Goal: Entertainment & Leisure: Consume media (video, audio)

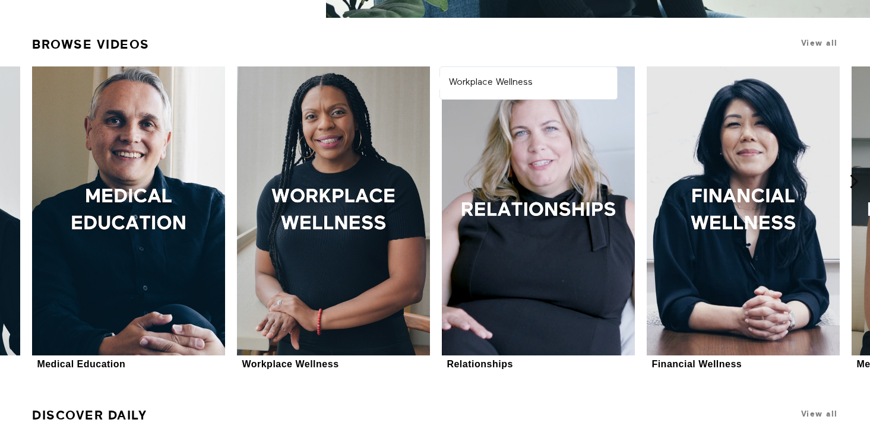
scroll to position [445, 0]
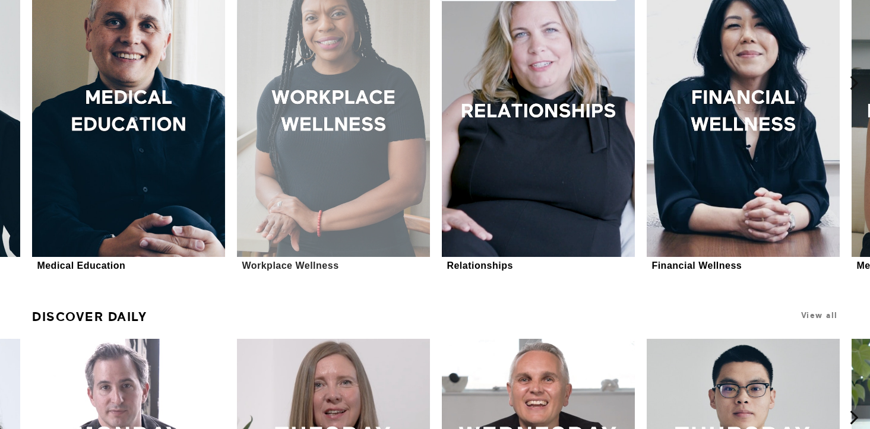
click at [401, 150] on div at bounding box center [333, 112] width 192 height 289
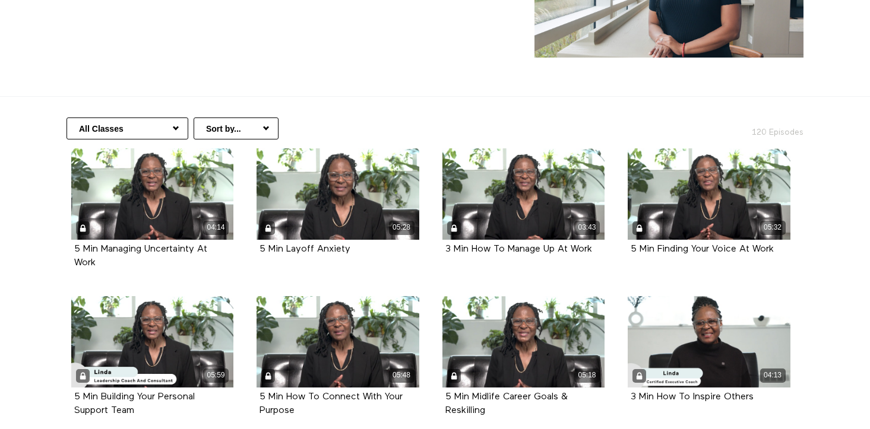
scroll to position [197, 0]
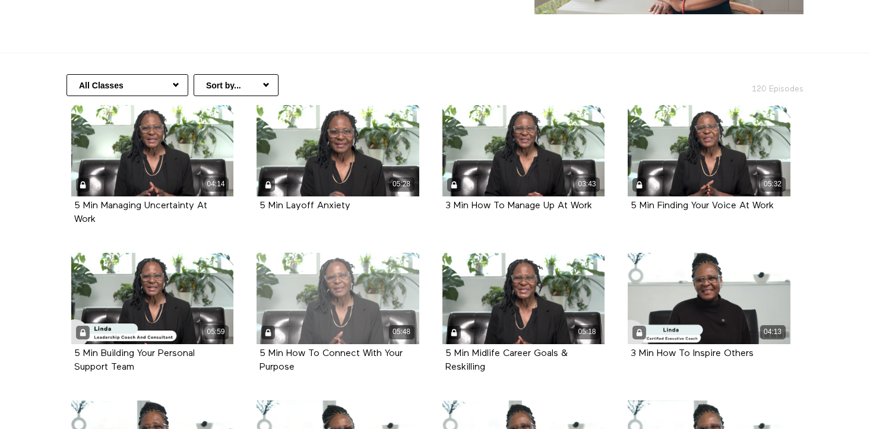
click at [324, 309] on div "05:48" at bounding box center [338, 298] width 163 height 91
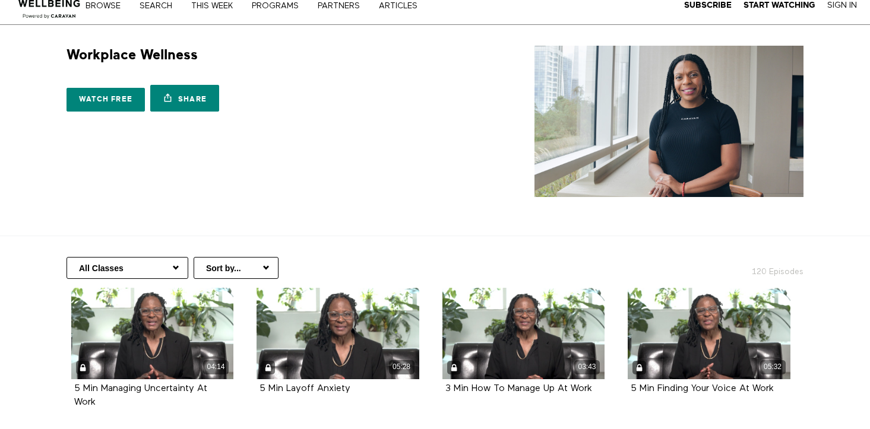
scroll to position [0, 0]
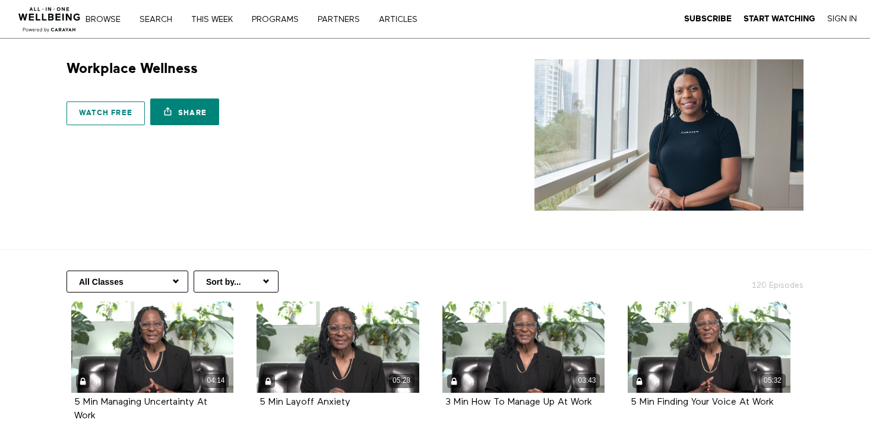
click at [111, 113] on link "Watch free" at bounding box center [106, 114] width 78 height 24
click at [144, 18] on link "Search" at bounding box center [159, 19] width 49 height 8
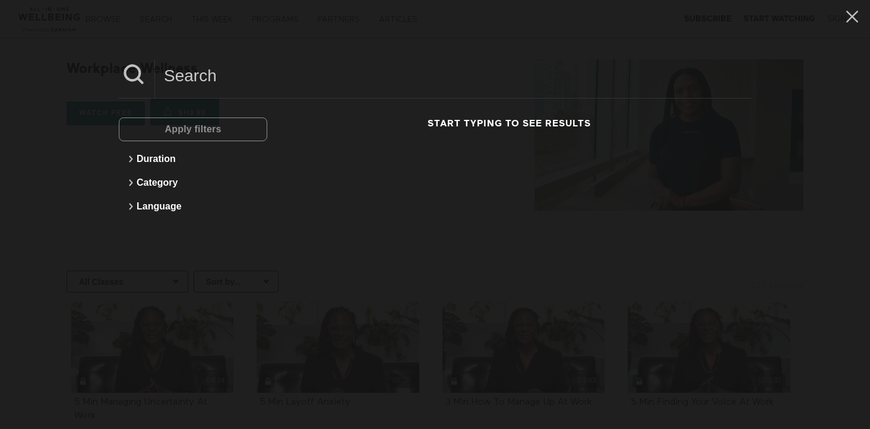
click at [83, 99] on div "Apply filters Duration Category Language Start typing to see results" at bounding box center [435, 214] width 870 height 429
click at [20, 150] on div "Apply filters Duration Category Language Start typing to see results" at bounding box center [435, 214] width 870 height 429
click at [841, 17] on icon at bounding box center [852, 17] width 23 height 20
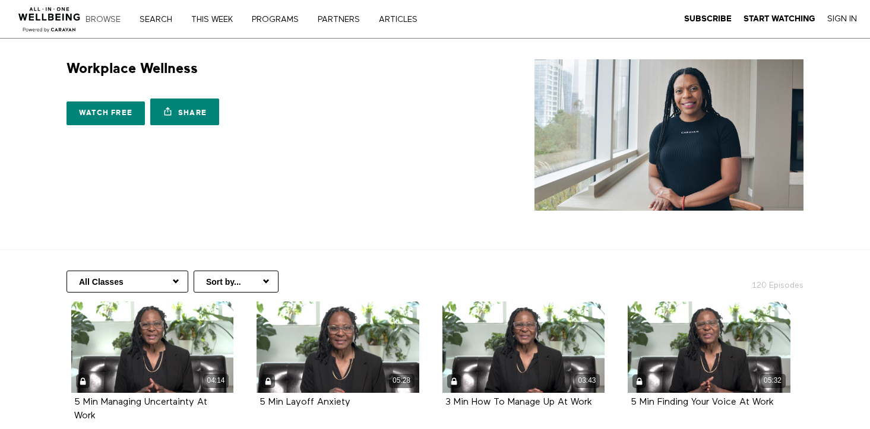
click at [96, 18] on link "Browse" at bounding box center [107, 19] width 52 height 8
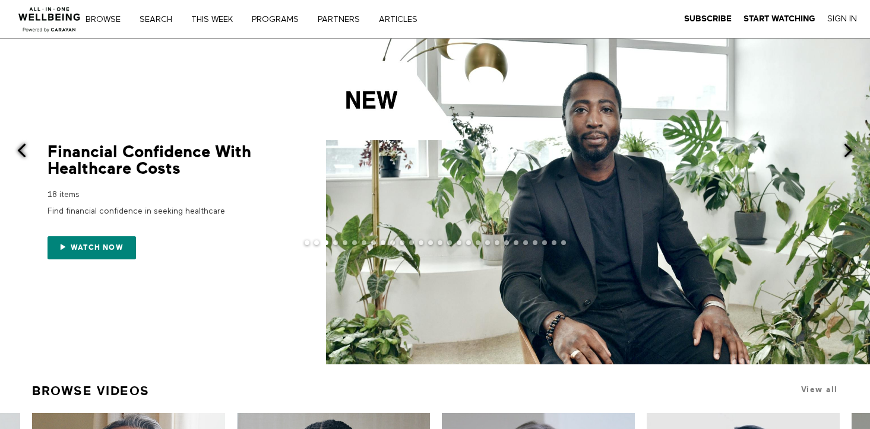
click at [112, 243] on div at bounding box center [435, 253] width 870 height 24
click at [87, 254] on div at bounding box center [435, 253] width 870 height 24
click at [67, 249] on div at bounding box center [435, 253] width 870 height 24
click at [204, 284] on div at bounding box center [435, 202] width 870 height 326
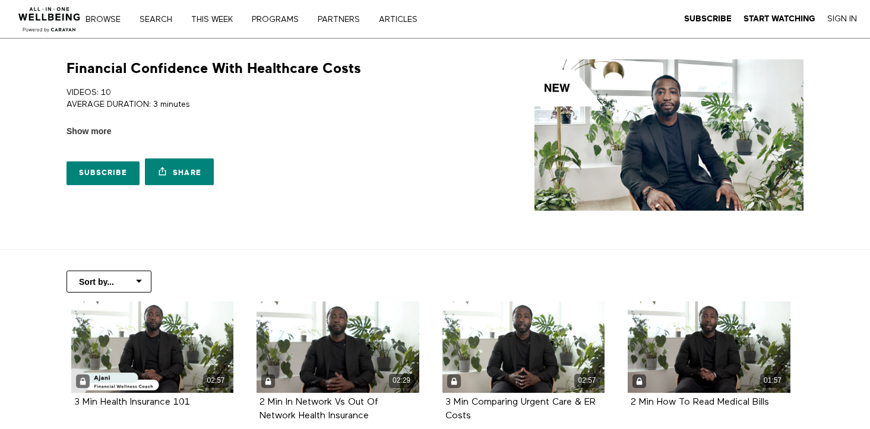
click at [687, 138] on img at bounding box center [668, 134] width 269 height 151
click at [105, 17] on link "Browse" at bounding box center [107, 19] width 52 height 8
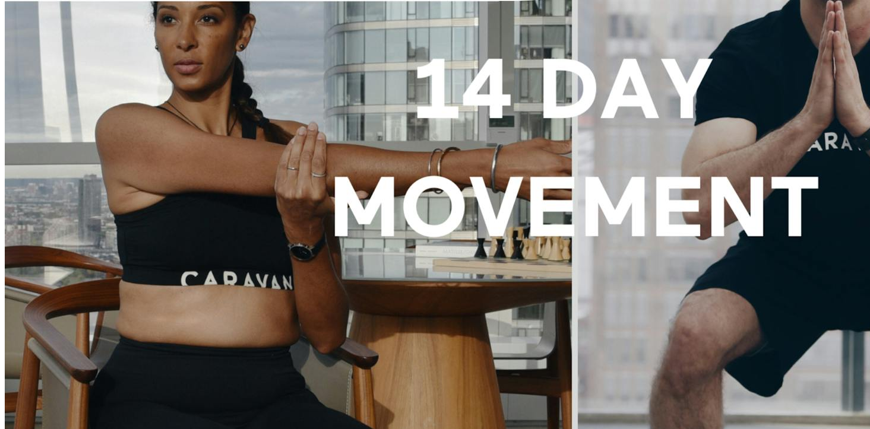
scroll to position [347, 0]
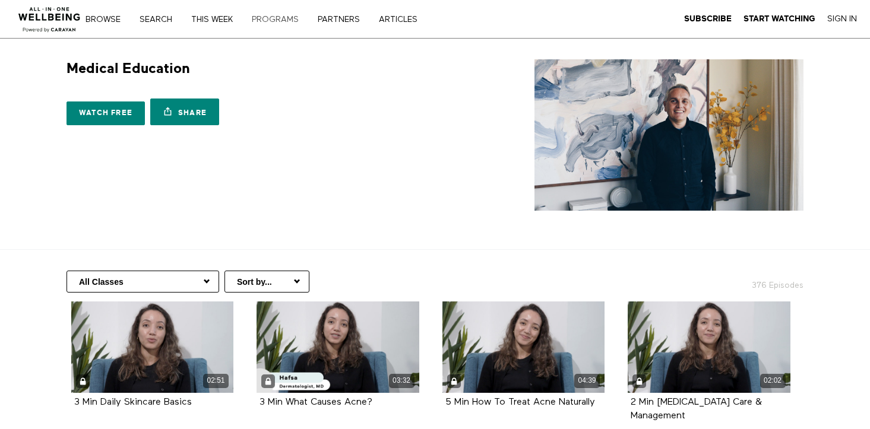
click at [287, 19] on link "PROGRAMS" at bounding box center [280, 19] width 64 height 8
click at [355, 24] on nav "Browse Search THIS WEEK PROGRAMS PARTNERS ARTICLES Subscribe Start Watching Sig…" at bounding box center [268, 19] width 348 height 12
click at [352, 17] on link "PARTNERS" at bounding box center [343, 19] width 59 height 8
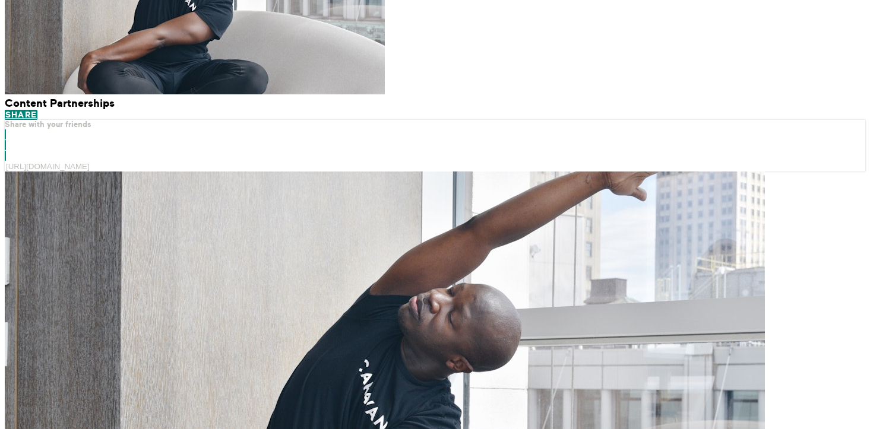
scroll to position [309, 0]
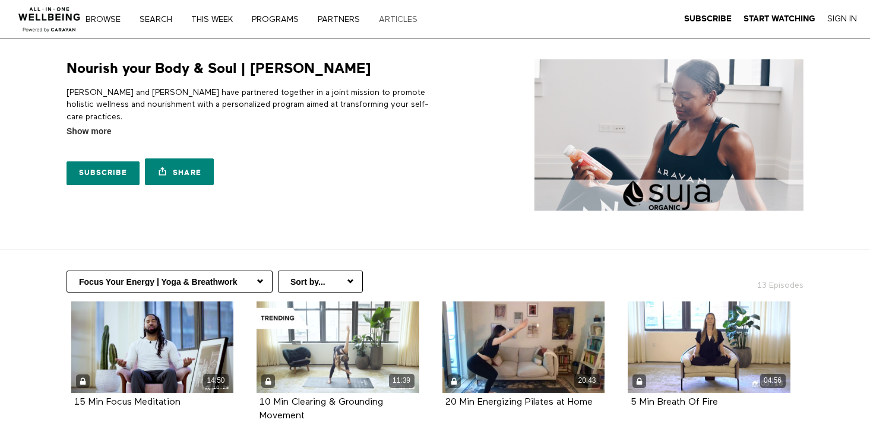
click at [388, 23] on link "ARTICLES" at bounding box center [402, 19] width 55 height 8
